Goal: Task Accomplishment & Management: Manage account settings

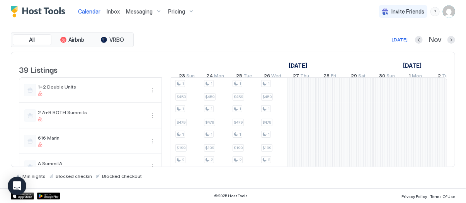
scroll to position [0, 570]
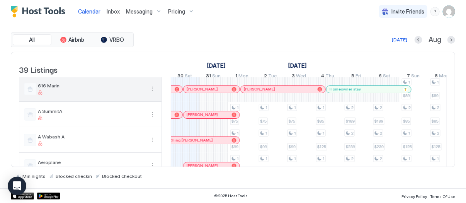
scroll to position [57, 0]
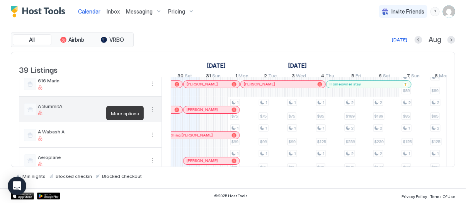
click at [152, 113] on button "More options" at bounding box center [152, 109] width 9 height 9
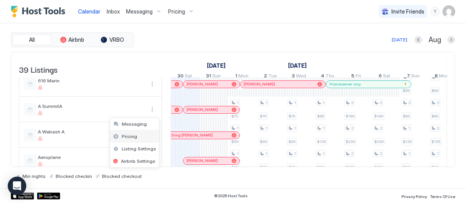
click at [144, 134] on div "Pricing" at bounding box center [134, 136] width 49 height 12
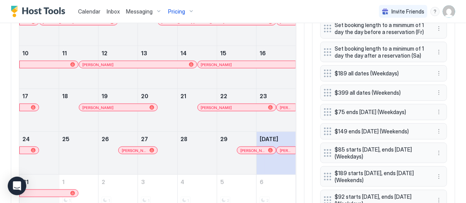
scroll to position [313, 0]
click at [438, 111] on button "More options" at bounding box center [439, 111] width 9 height 9
click at [444, 119] on div "Edit" at bounding box center [446, 121] width 17 height 6
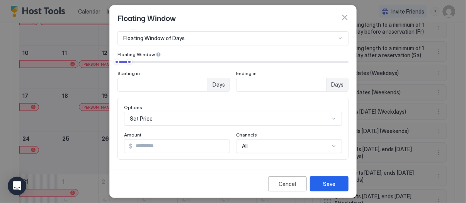
scroll to position [32, 0]
drag, startPoint x: 164, startPoint y: 149, endPoint x: 103, endPoint y: 116, distance: 69.5
click at [104, 117] on div "Floating Window Pricing Template Templates... Rule Type Floating Window of Days…" at bounding box center [233, 101] width 466 height 203
type input "**"
click at [319, 185] on button "Save" at bounding box center [329, 183] width 39 height 15
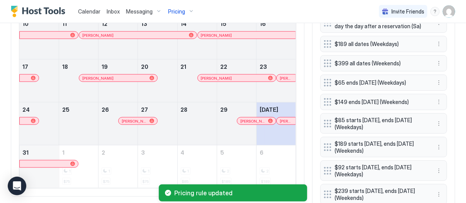
scroll to position [346, 0]
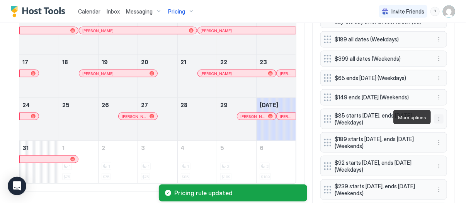
click at [439, 117] on button "More options" at bounding box center [439, 118] width 9 height 9
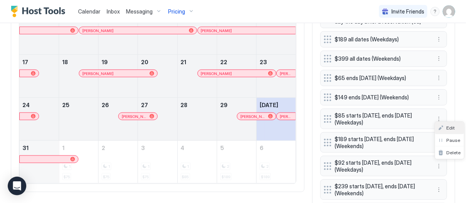
click at [448, 126] on span "Edit" at bounding box center [451, 128] width 9 height 6
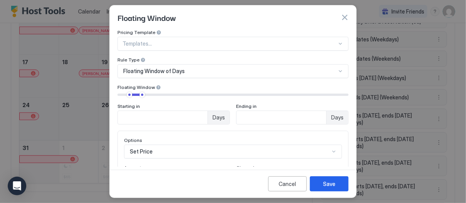
scroll to position [29, 0]
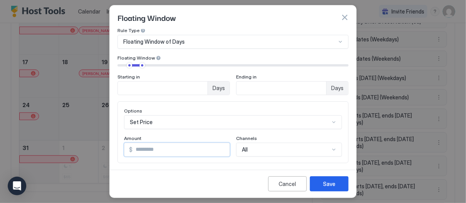
drag, startPoint x: 157, startPoint y: 150, endPoint x: 84, endPoint y: 130, distance: 75.2
click at [98, 135] on div "Floating Window Pricing Template Templates... Rule Type Floating Window of Days…" at bounding box center [233, 101] width 466 height 203
type input "**"
click at [339, 190] on button "Save" at bounding box center [329, 183] width 39 height 15
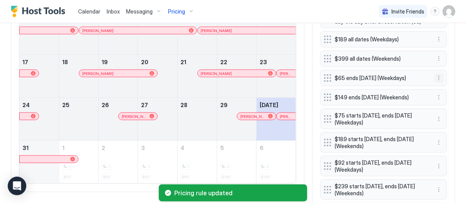
click at [438, 78] on button "More options" at bounding box center [439, 77] width 9 height 9
click at [444, 87] on div "Edit" at bounding box center [446, 88] width 17 height 6
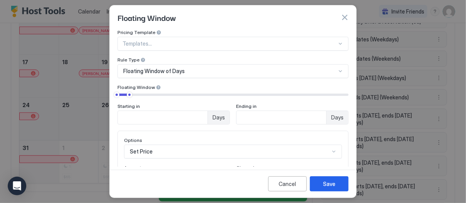
scroll to position [25, 0]
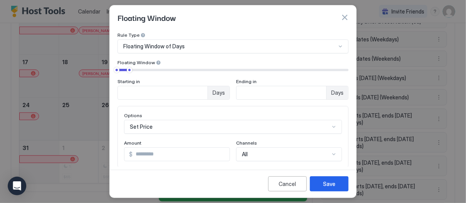
click at [150, 152] on input "**" at bounding box center [181, 154] width 97 height 13
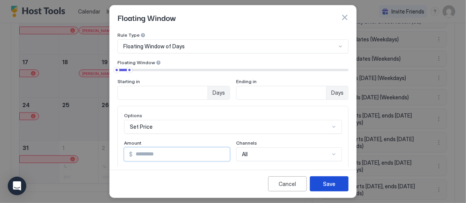
type input "**"
click at [317, 184] on button "Save" at bounding box center [329, 183] width 39 height 15
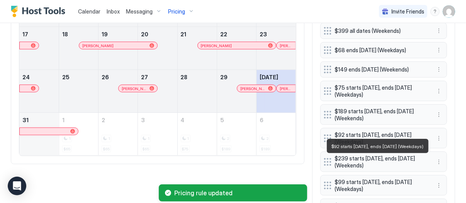
scroll to position [375, 0]
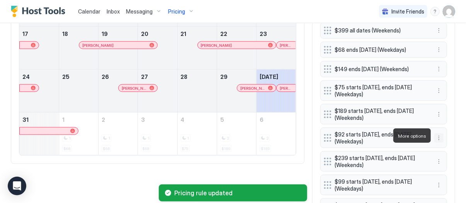
click at [438, 133] on button "More options" at bounding box center [439, 137] width 9 height 9
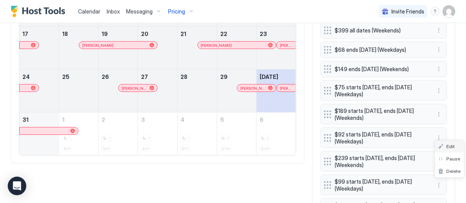
click at [449, 146] on span "Edit" at bounding box center [451, 146] width 9 height 6
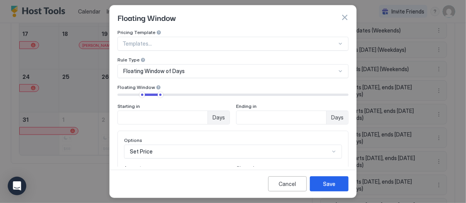
scroll to position [22, 0]
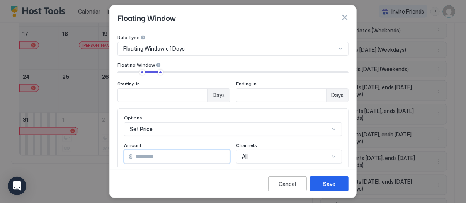
drag, startPoint x: 144, startPoint y: 157, endPoint x: 94, endPoint y: 129, distance: 57.3
click at [105, 135] on div "Floating Window Pricing Template Templates... Rule Type Floating Window of Days…" at bounding box center [233, 101] width 466 height 203
type input "**"
click at [330, 184] on div "Save" at bounding box center [329, 184] width 12 height 8
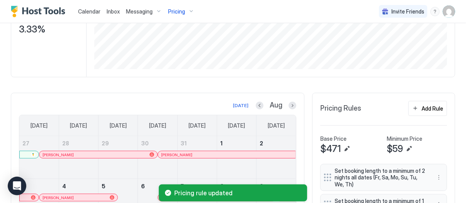
scroll to position [33, 0]
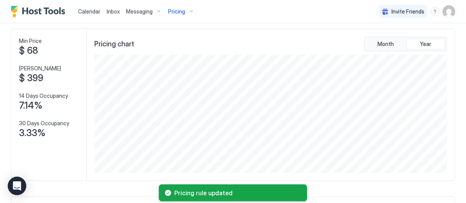
click at [186, 7] on div "Pricing" at bounding box center [181, 11] width 32 height 13
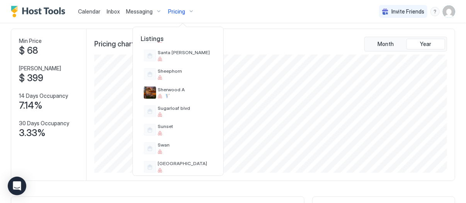
scroll to position [478, 0]
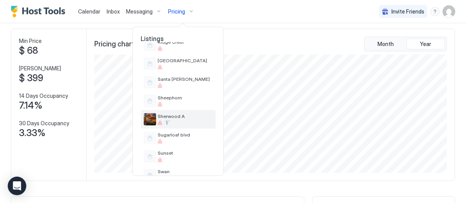
click at [181, 118] on span "Sherwood A" at bounding box center [185, 116] width 55 height 6
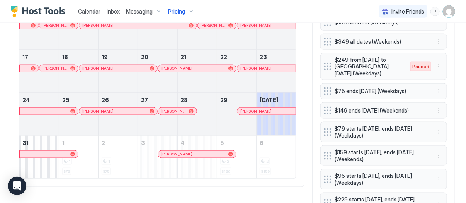
scroll to position [359, 0]
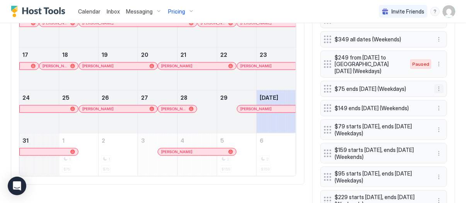
click at [439, 88] on button "More options" at bounding box center [439, 88] width 9 height 9
click at [446, 97] on div "Edit" at bounding box center [446, 98] width 17 height 6
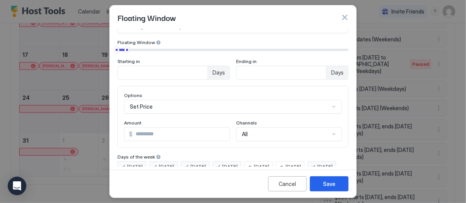
scroll to position [47, 0]
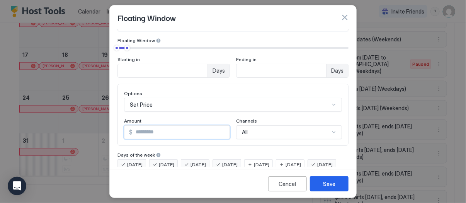
drag, startPoint x: 165, startPoint y: 133, endPoint x: 116, endPoint y: 109, distance: 54.7
click at [116, 109] on div "Pricing Template Templates... Rule Type Floating Window of Days Floating Window…" at bounding box center [233, 97] width 247 height 137
type input "**"
type input "*"
click at [319, 69] on input "*" at bounding box center [282, 70] width 90 height 13
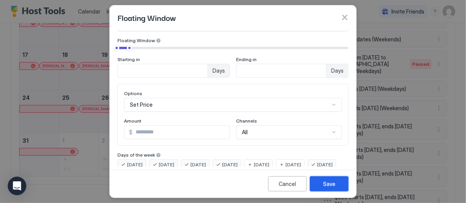
click at [331, 181] on div "Save" at bounding box center [329, 184] width 12 height 8
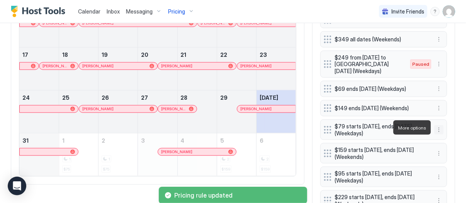
click at [439, 129] on button "More options" at bounding box center [439, 129] width 9 height 9
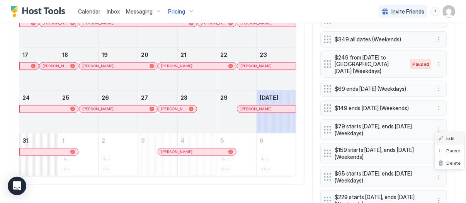
click at [446, 136] on div "Edit" at bounding box center [446, 138] width 17 height 6
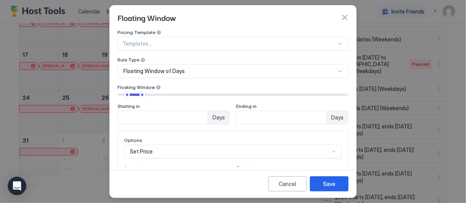
type input "*"
click at [203, 114] on input "*" at bounding box center [163, 117] width 90 height 13
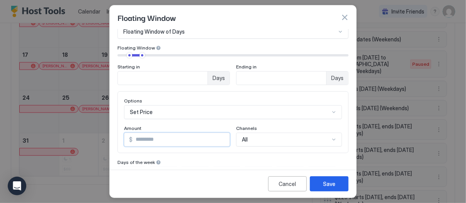
drag, startPoint x: 158, startPoint y: 141, endPoint x: 125, endPoint y: 122, distance: 37.8
click at [126, 123] on div "Options Set Price Amount $ ** Channels All" at bounding box center [233, 122] width 218 height 49
type input "**"
click at [330, 181] on div "Save" at bounding box center [329, 184] width 12 height 8
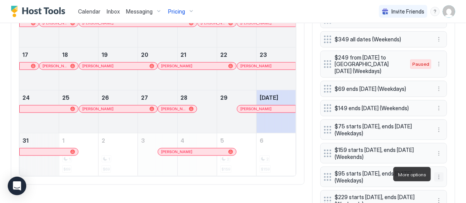
click at [440, 176] on button "More options" at bounding box center [439, 176] width 9 height 9
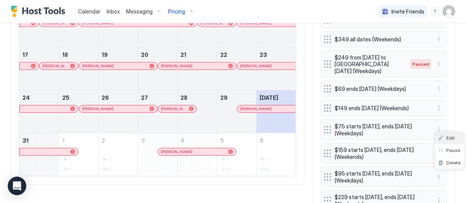
click at [453, 136] on span "Edit" at bounding box center [451, 138] width 9 height 6
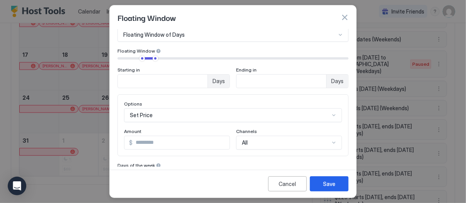
scroll to position [38, 0]
drag, startPoint x: 174, startPoint y: 140, endPoint x: 111, endPoint y: 113, distance: 68.7
click at [143, 125] on div "Options Set Price Amount $ ** Channels All" at bounding box center [233, 124] width 218 height 49
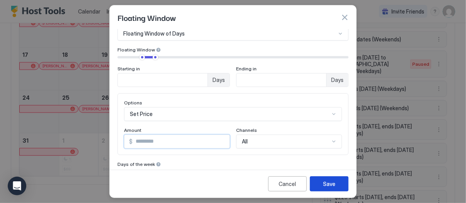
type input "**"
click at [322, 181] on button "Save" at bounding box center [329, 183] width 39 height 15
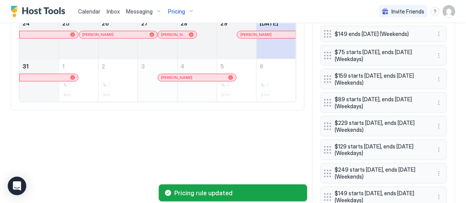
scroll to position [435, 0]
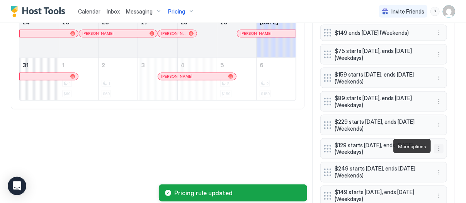
click at [438, 145] on button "More options" at bounding box center [439, 148] width 9 height 9
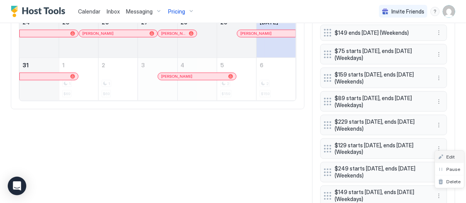
click at [448, 154] on span "Edit" at bounding box center [451, 157] width 9 height 6
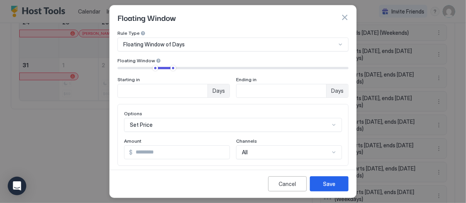
scroll to position [31, 0]
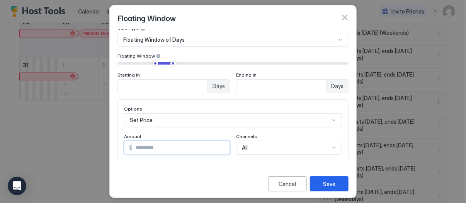
drag, startPoint x: 179, startPoint y: 143, endPoint x: 50, endPoint y: 105, distance: 134.6
click at [50, 105] on div "Floating Window Pricing Template Templates... Rule Type Floating Window of Days…" at bounding box center [233, 101] width 466 height 203
click at [167, 147] on input "***" at bounding box center [181, 147] width 97 height 13
type input "***"
click at [325, 184] on div "Save" at bounding box center [329, 184] width 12 height 8
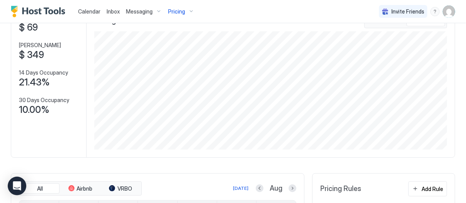
scroll to position [0, 0]
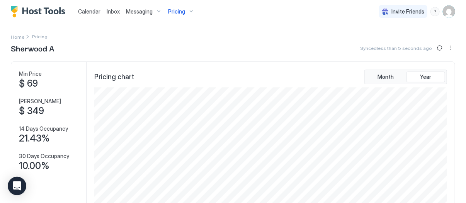
click at [84, 14] on span "Calendar" at bounding box center [89, 11] width 22 height 7
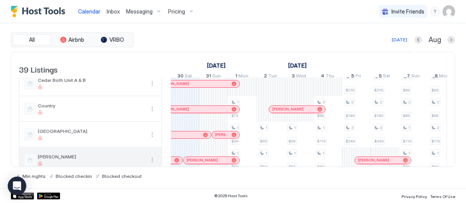
scroll to position [450, 0]
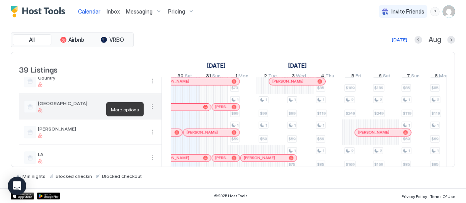
click at [150, 107] on button "More options" at bounding box center [152, 106] width 9 height 9
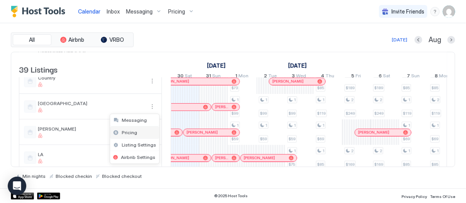
click at [143, 130] on div "Pricing" at bounding box center [134, 132] width 49 height 12
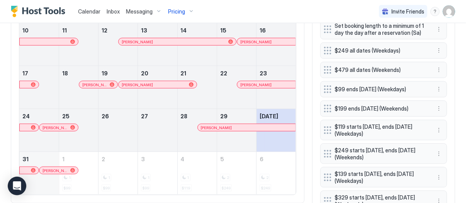
scroll to position [335, 0]
click at [439, 87] on button "More options" at bounding box center [439, 89] width 9 height 9
click at [449, 97] on span "Edit" at bounding box center [451, 99] width 9 height 6
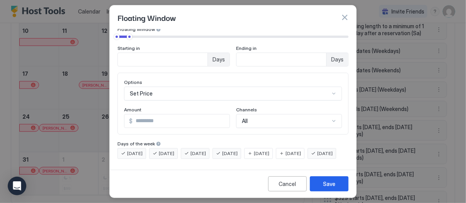
scroll to position [63, 0]
click at [199, 116] on input "**" at bounding box center [181, 120] width 97 height 13
type input "*"
type input "**"
click at [343, 182] on button "Save" at bounding box center [329, 183] width 39 height 15
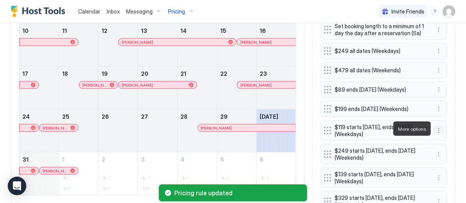
click at [442, 130] on button "More options" at bounding box center [439, 130] width 9 height 9
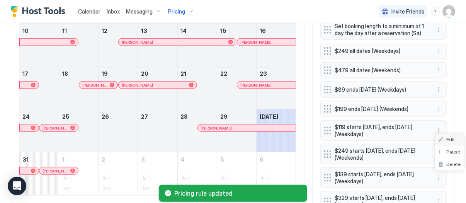
click at [447, 139] on span "Edit" at bounding box center [451, 139] width 9 height 6
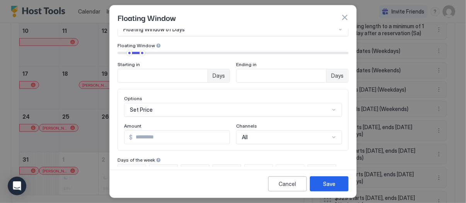
scroll to position [43, 0]
drag, startPoint x: 147, startPoint y: 137, endPoint x: 83, endPoint y: 105, distance: 71.4
click at [83, 105] on div "Floating Window Pricing Template Templates... Rule Type Floating Window of Days…" at bounding box center [233, 101] width 466 height 203
type input "**"
click at [325, 189] on button "Save" at bounding box center [329, 183] width 39 height 15
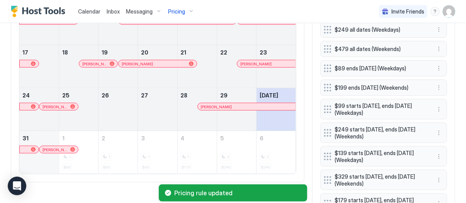
scroll to position [360, 0]
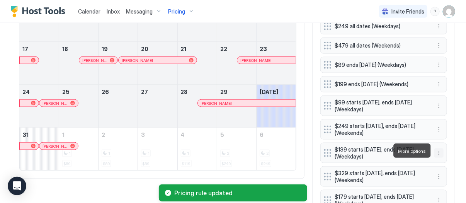
click at [439, 153] on button "More options" at bounding box center [439, 152] width 9 height 9
click at [450, 162] on span "Edit" at bounding box center [451, 162] width 9 height 6
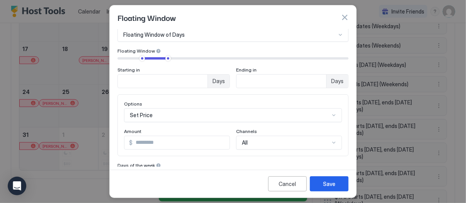
scroll to position [37, 0]
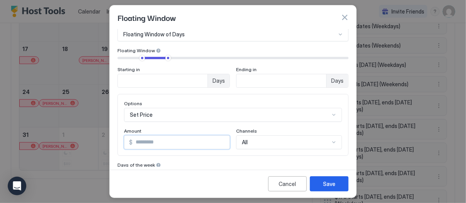
click at [151, 142] on input "***" at bounding box center [181, 142] width 97 height 13
type input "***"
click at [324, 181] on div "Save" at bounding box center [329, 184] width 12 height 8
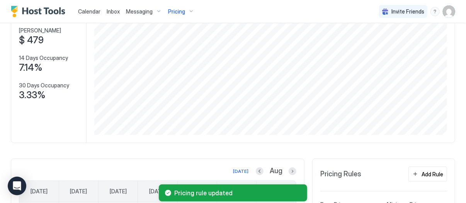
scroll to position [34, 0]
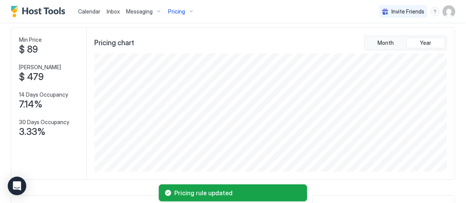
click at [175, 9] on span "Pricing" at bounding box center [176, 11] width 17 height 7
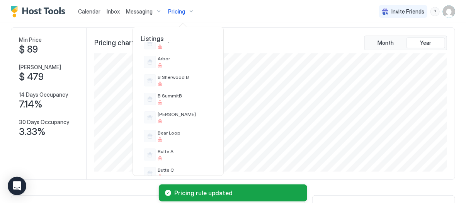
scroll to position [128, 0]
click at [90, 15] on div at bounding box center [233, 101] width 466 height 203
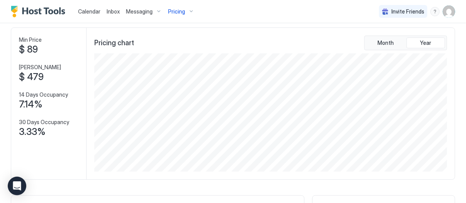
click at [94, 11] on span "Calendar" at bounding box center [89, 11] width 22 height 7
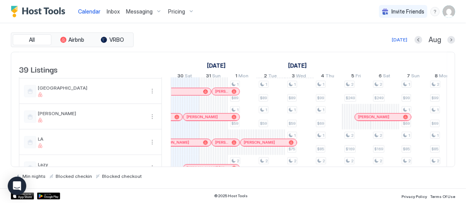
scroll to position [469, 0]
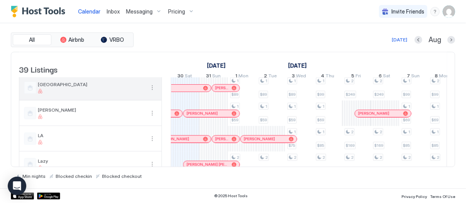
click at [153, 92] on button "More options" at bounding box center [152, 87] width 9 height 9
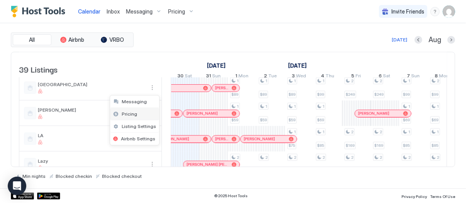
click at [147, 112] on div "Pricing" at bounding box center [134, 114] width 49 height 12
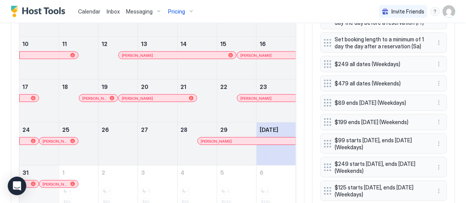
scroll to position [322, 0]
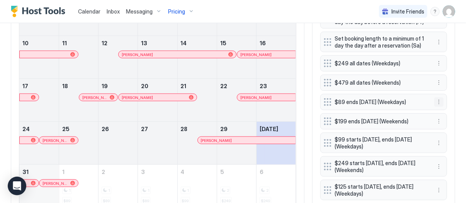
click at [440, 102] on button "More options" at bounding box center [439, 101] width 9 height 9
click at [447, 110] on span "Edit" at bounding box center [451, 111] width 9 height 6
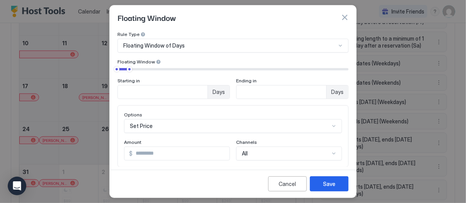
scroll to position [31, 0]
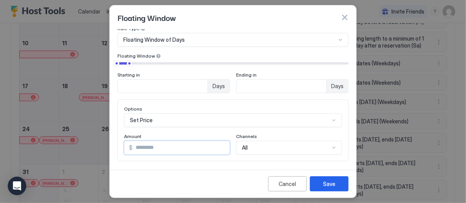
drag, startPoint x: 147, startPoint y: 147, endPoint x: 111, endPoint y: 137, distance: 37.2
click at [111, 137] on div "Pricing Template Templates... Rule Type Floating Window of Days Floating Window…" at bounding box center [233, 97] width 247 height 137
type input "**"
click at [334, 186] on div "Save" at bounding box center [329, 184] width 12 height 8
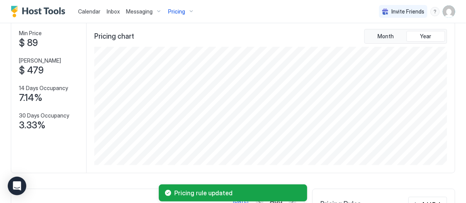
scroll to position [0, 0]
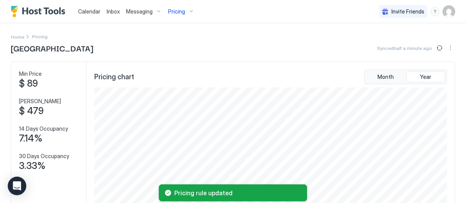
click at [180, 13] on span "Pricing" at bounding box center [176, 11] width 17 height 7
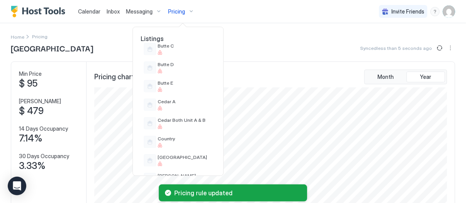
scroll to position [256, 0]
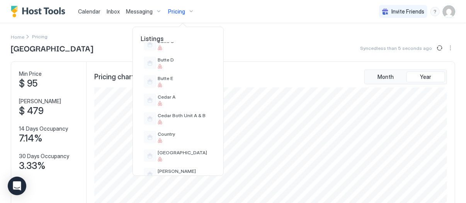
click at [87, 10] on div at bounding box center [233, 101] width 466 height 203
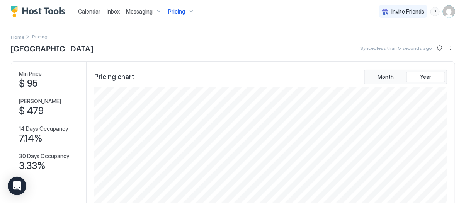
click at [87, 10] on span "Calendar" at bounding box center [89, 11] width 22 height 7
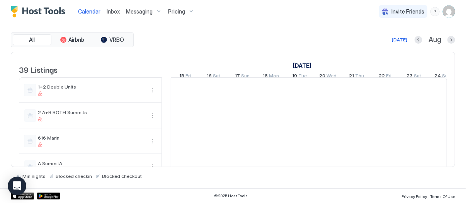
scroll to position [0, 430]
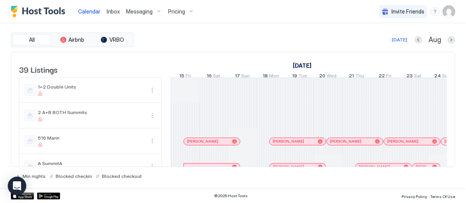
scroll to position [0, 430]
